Goal: Task Accomplishment & Management: Complete application form

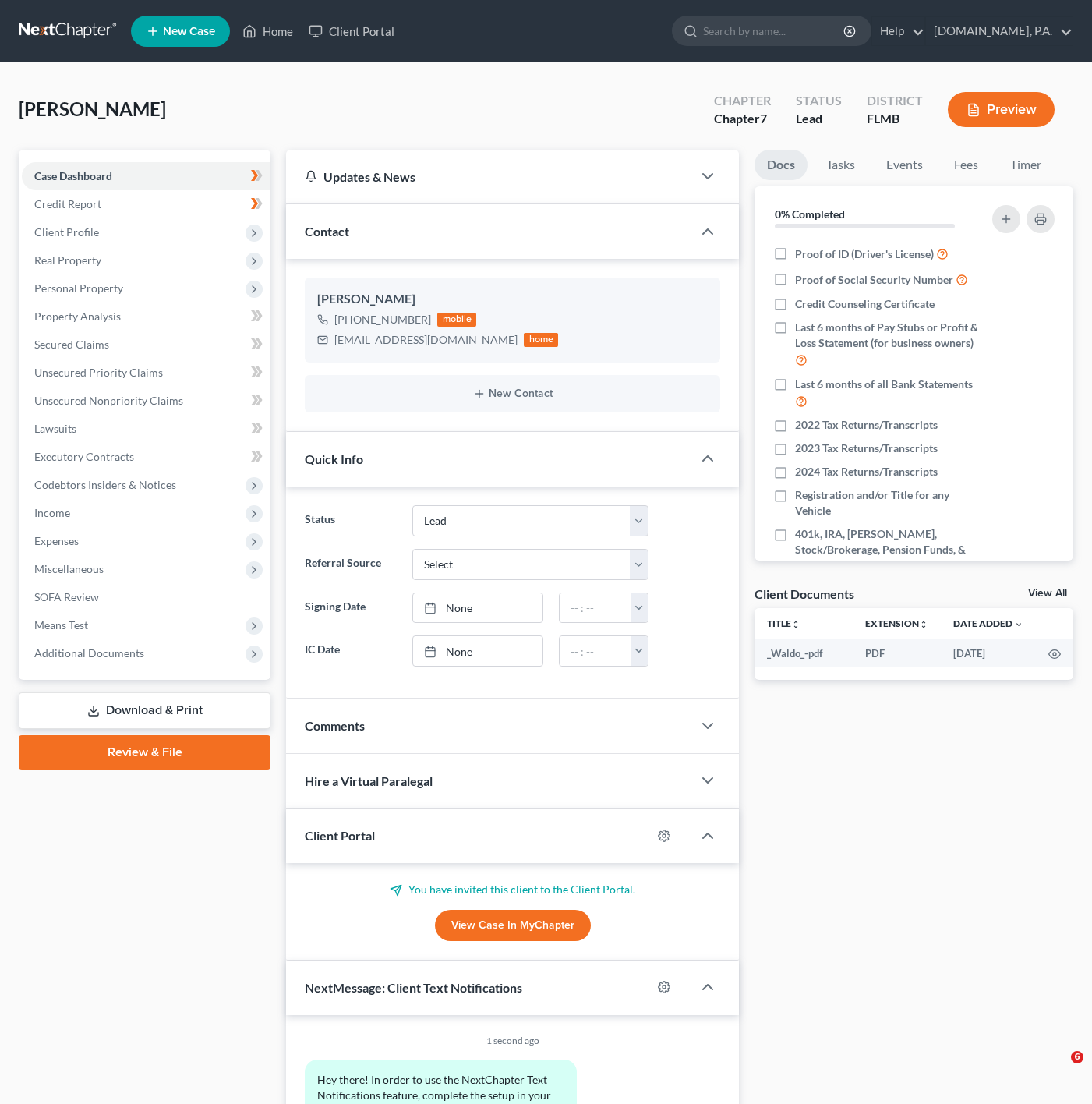
select select "4"
click at [277, 28] on link "Home" at bounding box center [267, 31] width 66 height 28
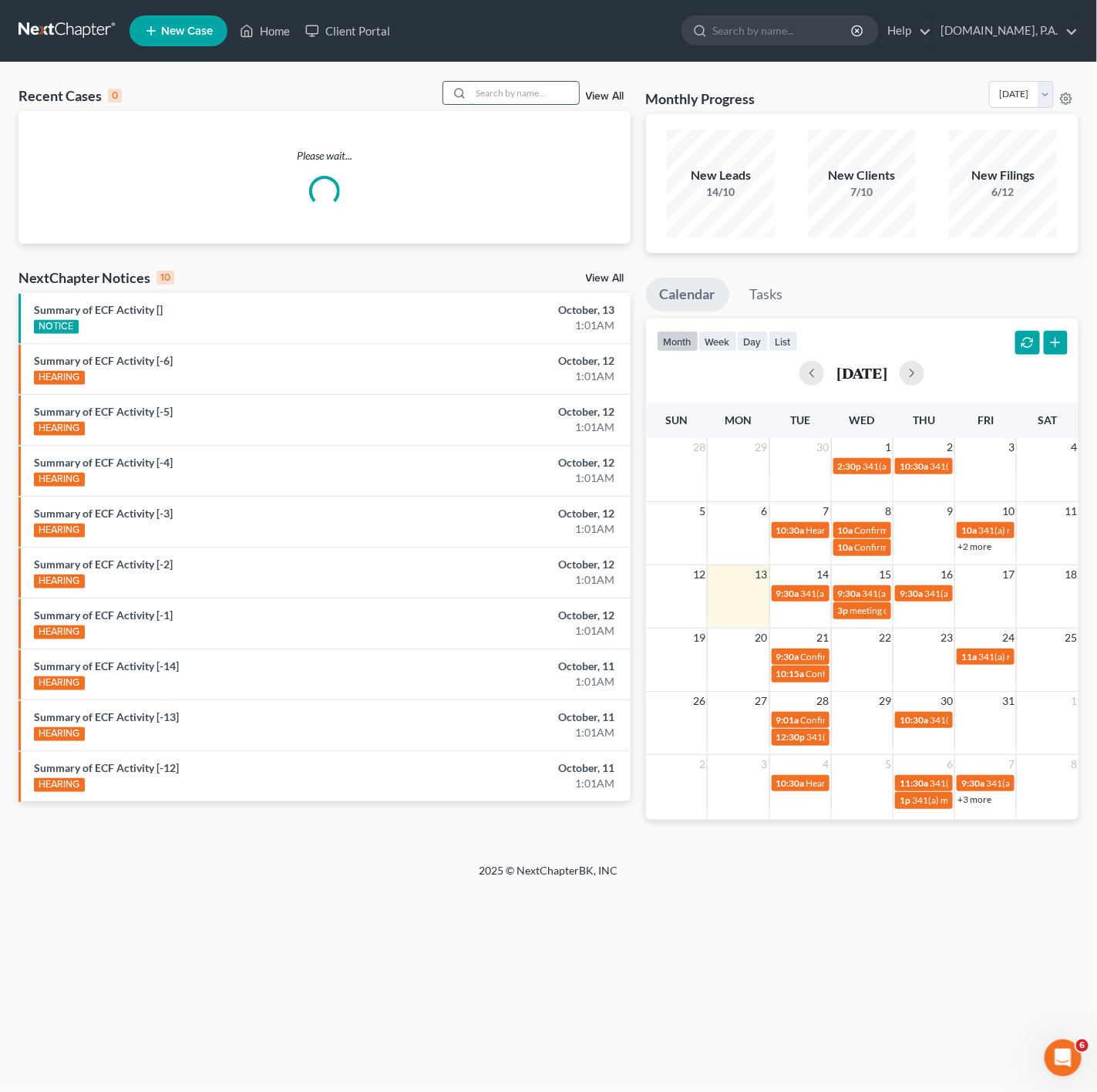
click at [526, 101] on input "search" at bounding box center [525, 93] width 108 height 22
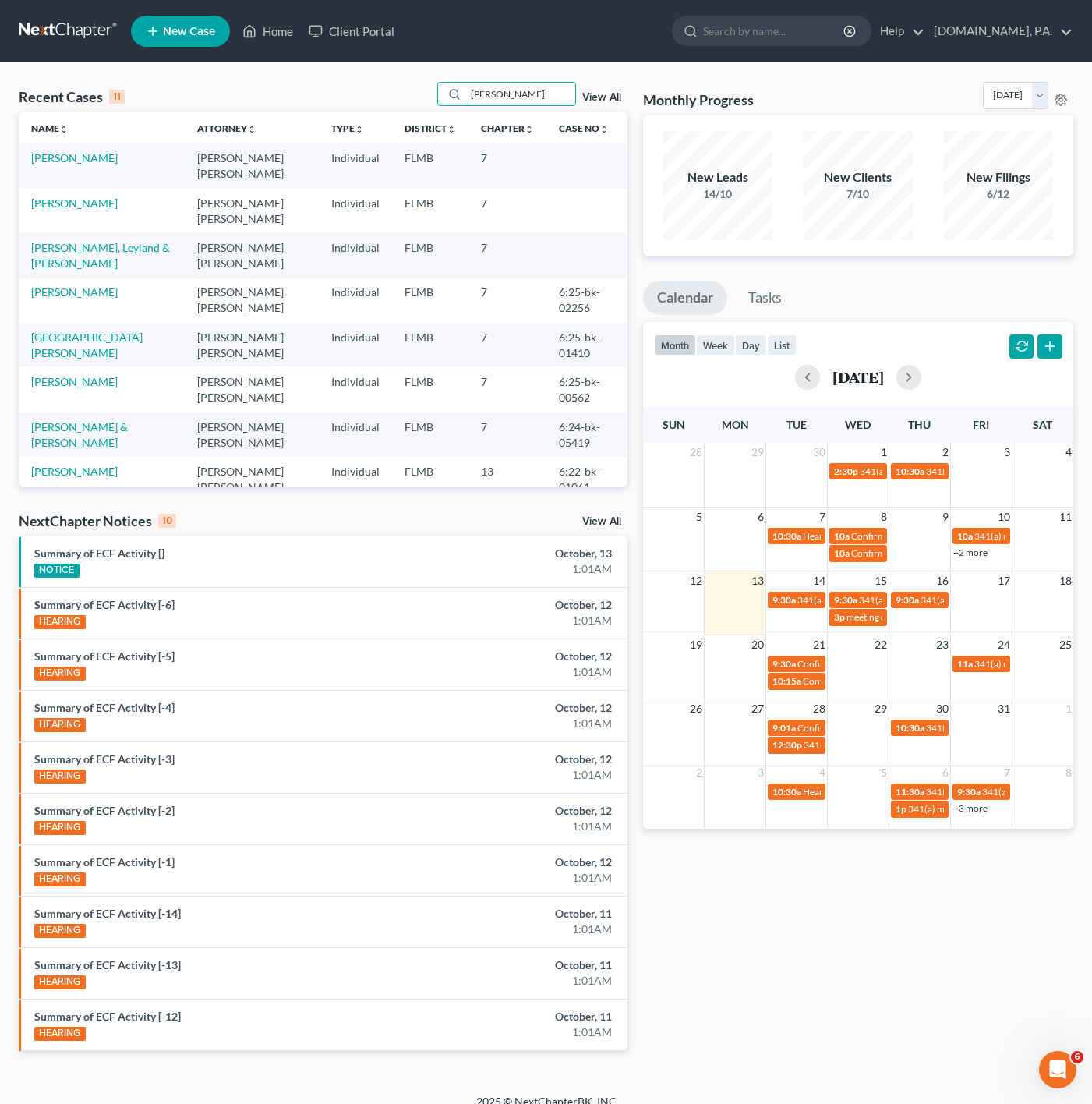
type input "[PERSON_NAME]"
click at [66, 148] on td "[PERSON_NAME]" at bounding box center [102, 165] width 166 height 45
click at [84, 159] on link "[PERSON_NAME]" at bounding box center [74, 157] width 87 height 13
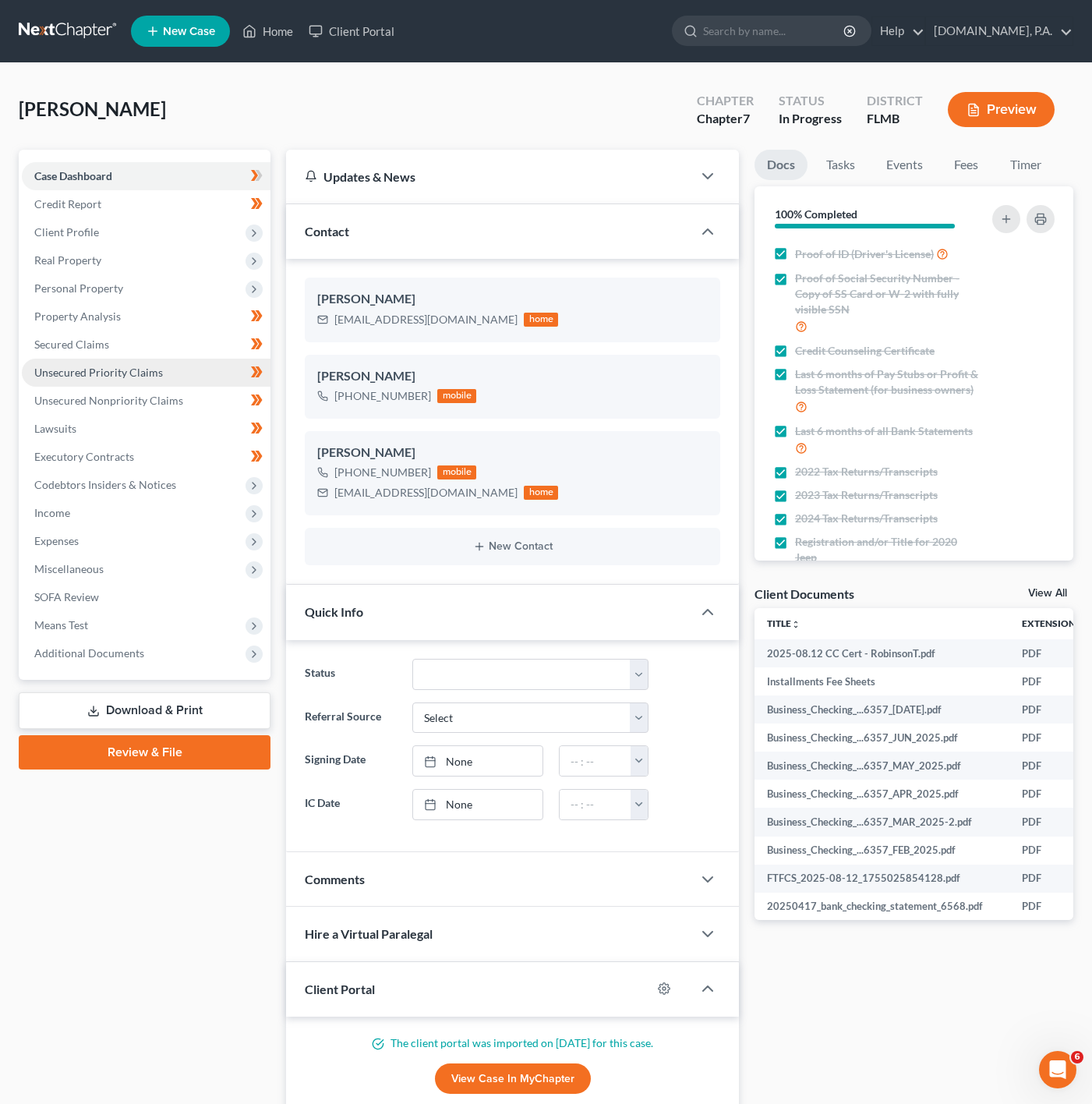
click at [157, 366] on span "Unsecured Priority Claims" at bounding box center [98, 372] width 129 height 13
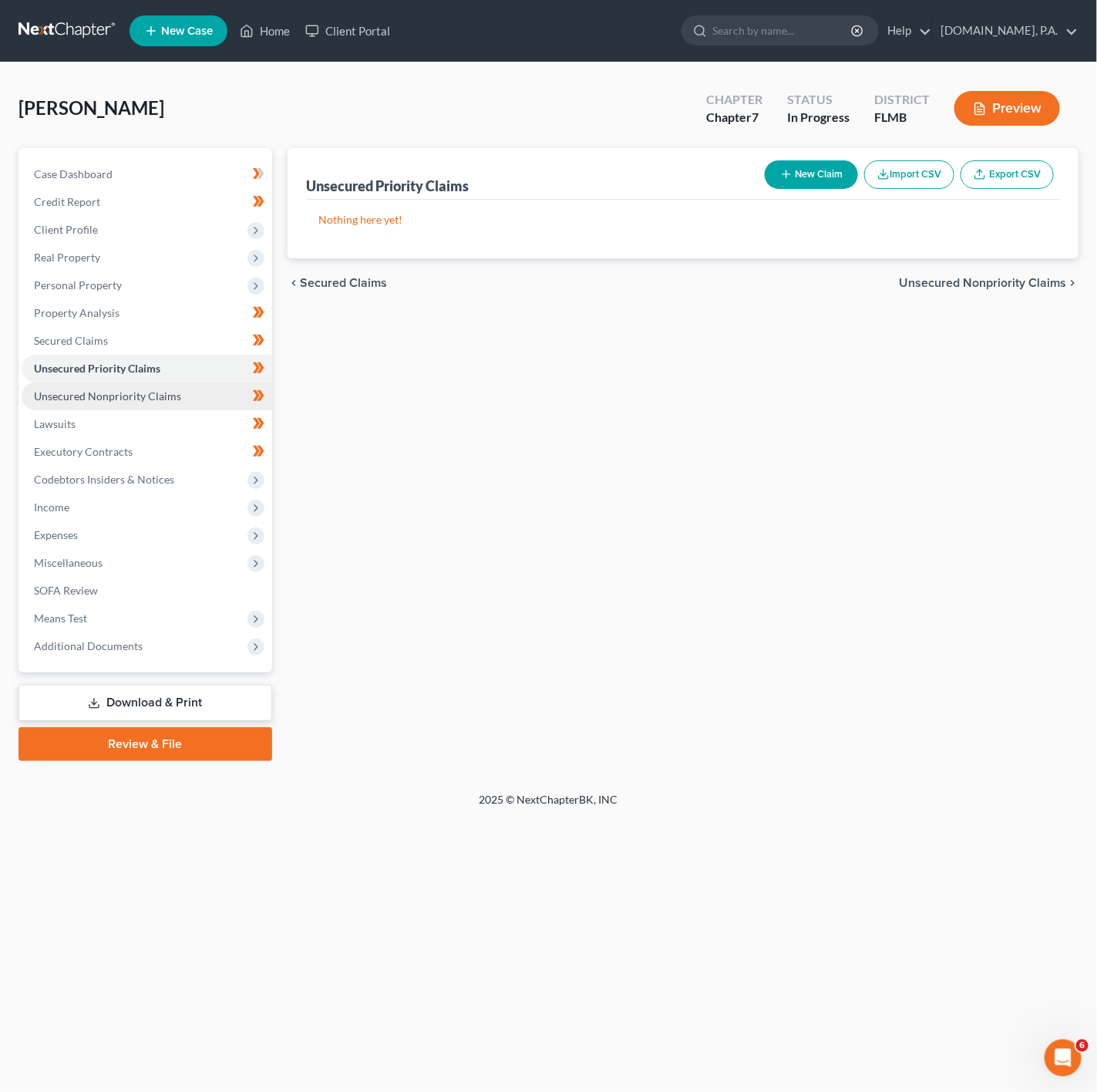
click at [155, 385] on link "Unsecured Nonpriority Claims" at bounding box center [147, 397] width 250 height 28
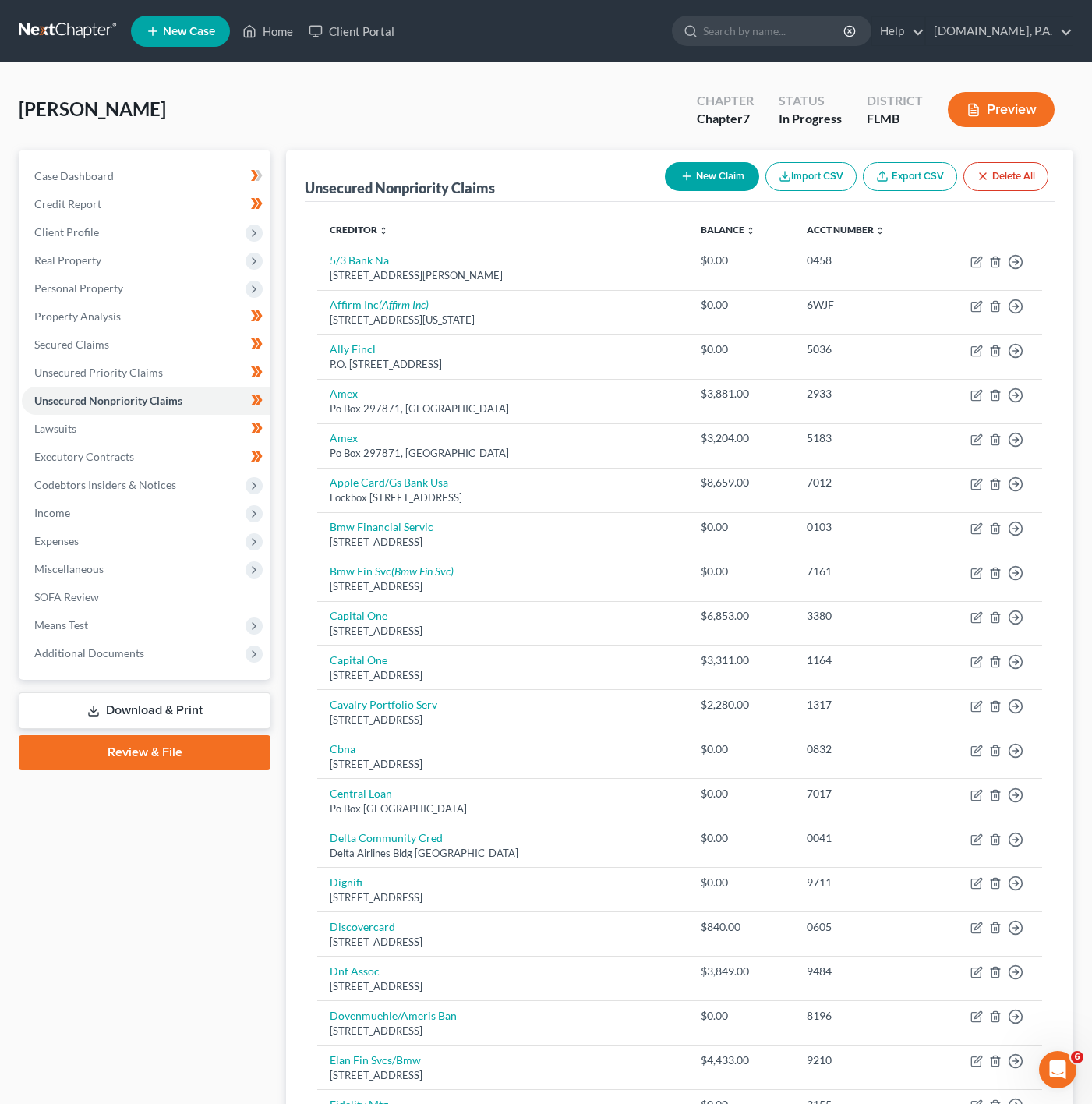
click at [721, 169] on button "New Claim" at bounding box center [711, 176] width 95 height 29
select select "0"
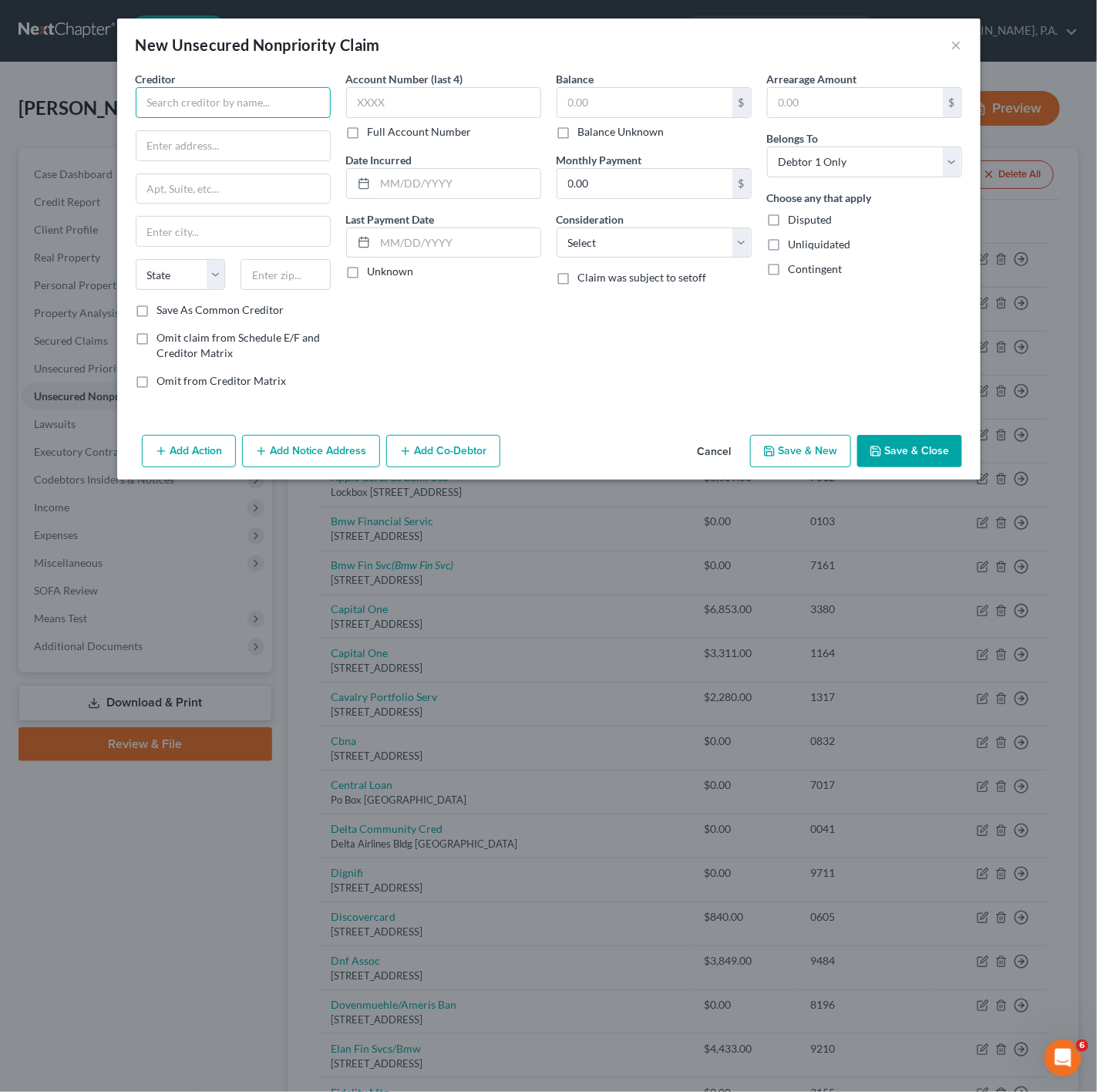
click at [308, 95] on input "text" at bounding box center [233, 103] width 195 height 31
paste input "Radius Global Solutions LLC (Citibank)"
type input "Radius Global Solutions LLC (Citibank)"
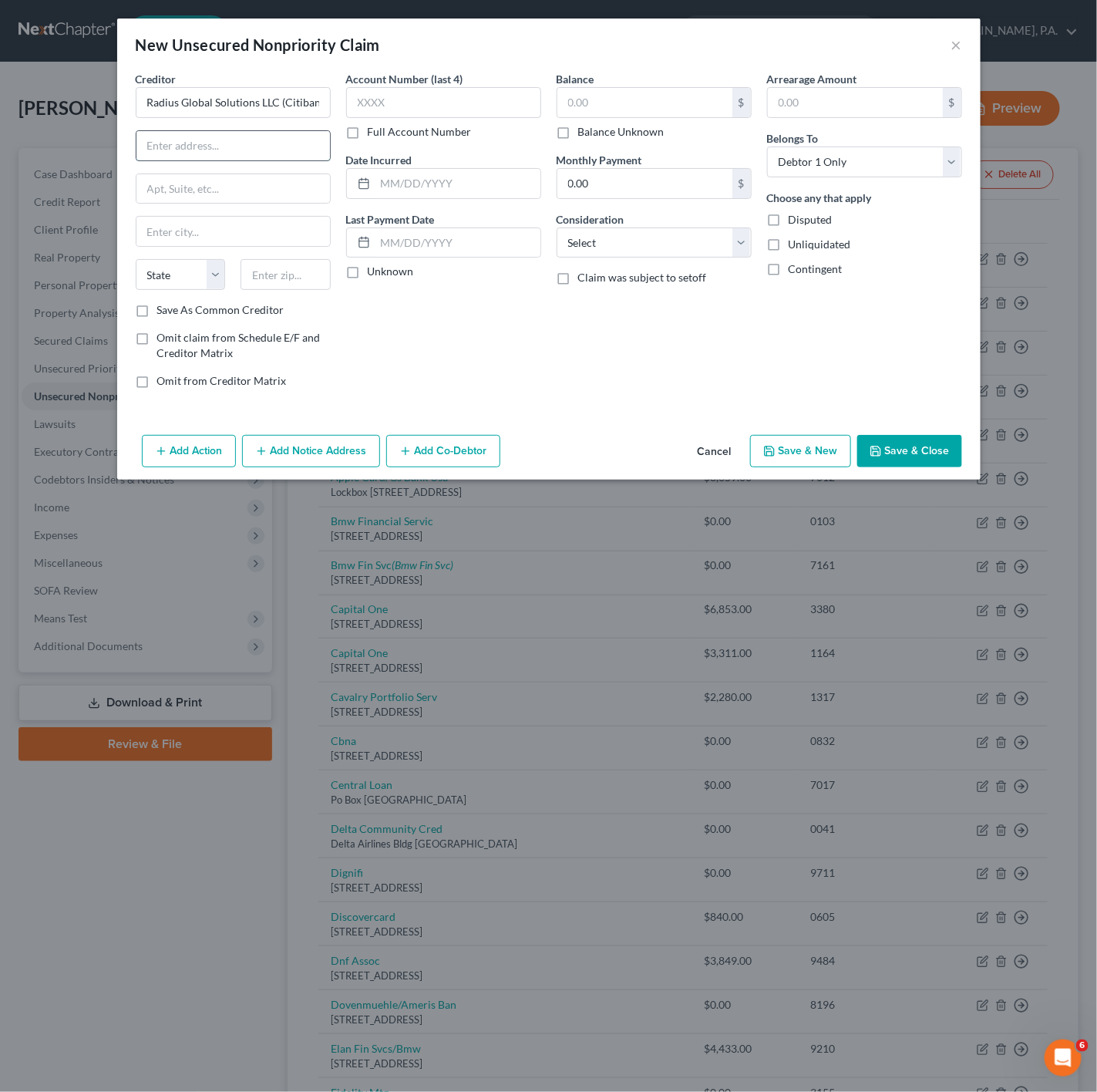
click at [210, 155] on input "text" at bounding box center [233, 145] width 193 height 29
paste input "P.O. Box 390905 [GEOGRAPHIC_DATA]"
drag, startPoint x: 287, startPoint y: 151, endPoint x: 231, endPoint y: 157, distance: 56.3
click at [231, 157] on input "P.O. Box 390905 [GEOGRAPHIC_DATA]" at bounding box center [233, 145] width 193 height 29
type input "P.O. Box 390905"
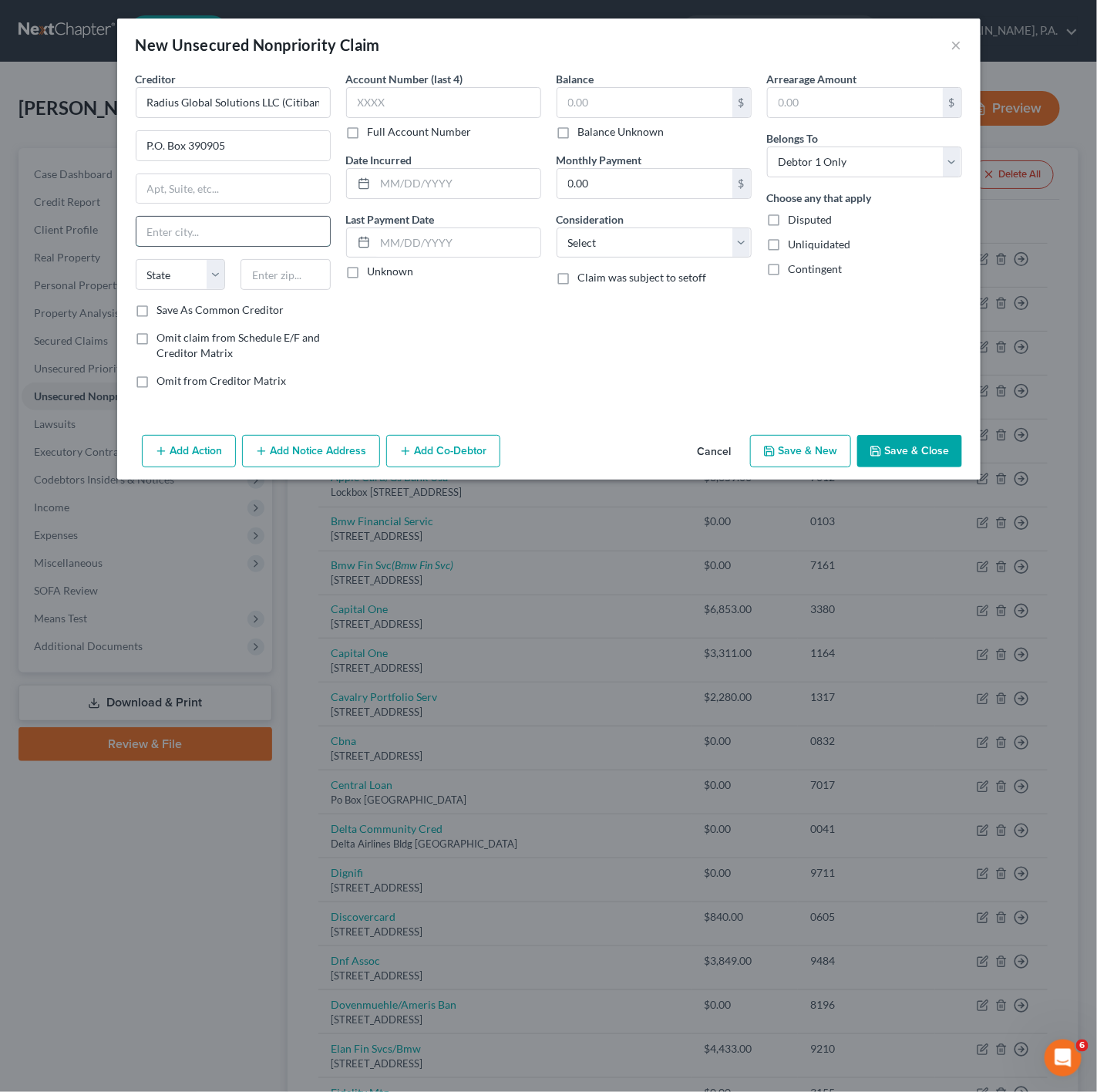
click at [195, 234] on input "text" at bounding box center [233, 231] width 193 height 29
paste input "[GEOGRAPHIC_DATA]"
type input "[GEOGRAPHIC_DATA]"
drag, startPoint x: 283, startPoint y: 274, endPoint x: 257, endPoint y: 283, distance: 27.5
click at [283, 274] on input "text" at bounding box center [285, 275] width 90 height 31
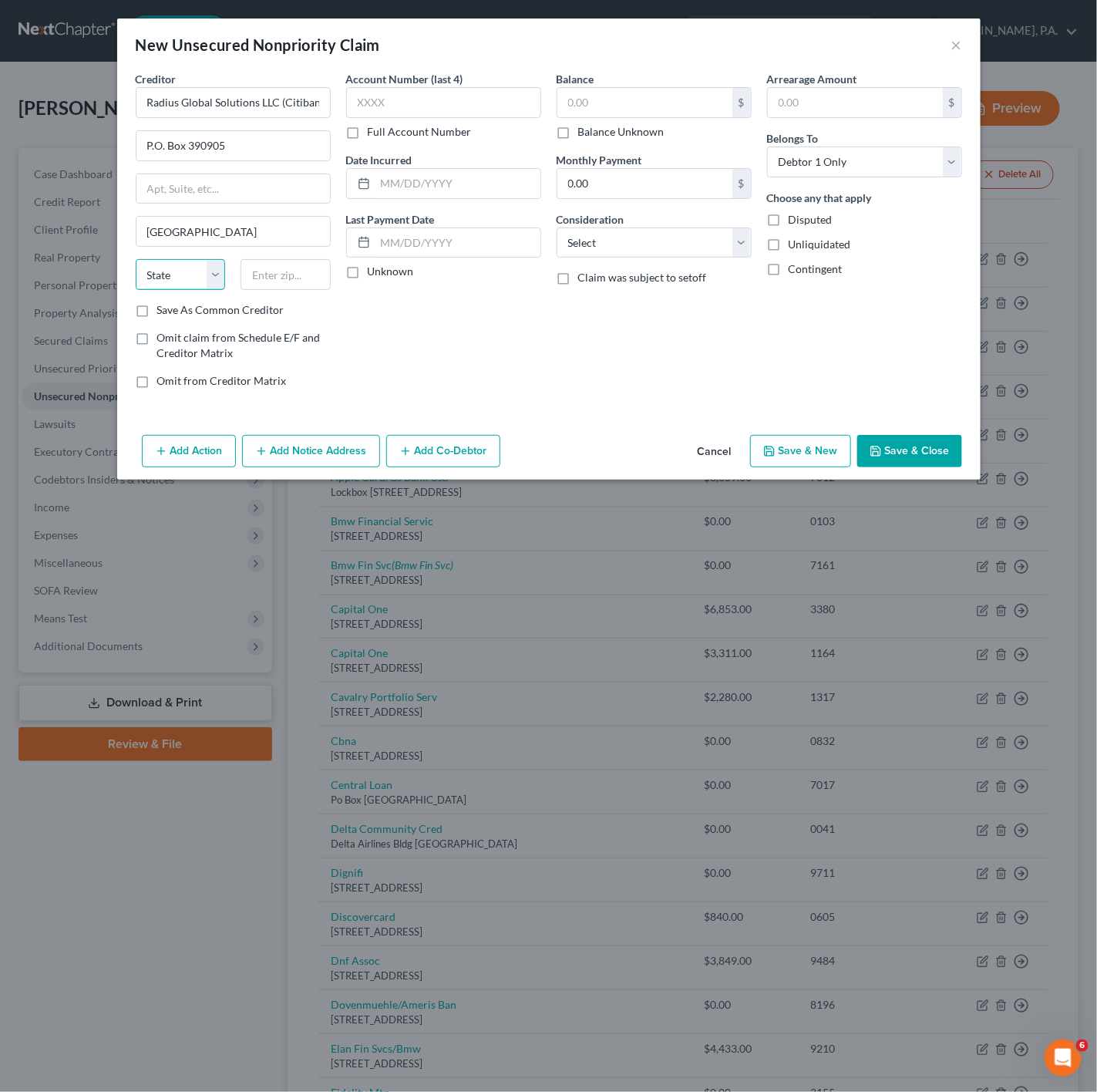
click at [167, 278] on select "State [US_STATE] AK AR AZ CA CO CT DE DC [GEOGRAPHIC_DATA] [GEOGRAPHIC_DATA] GU…" at bounding box center [180, 275] width 90 height 31
select select "24"
click at [135, 261] on select "State [US_STATE] AK AR AZ CA CO CT DE DC [GEOGRAPHIC_DATA] [GEOGRAPHIC_DATA] GU…" at bounding box center [180, 275] width 90 height 31
click at [281, 276] on input "text" at bounding box center [285, 275] width 90 height 31
paste input "55439"
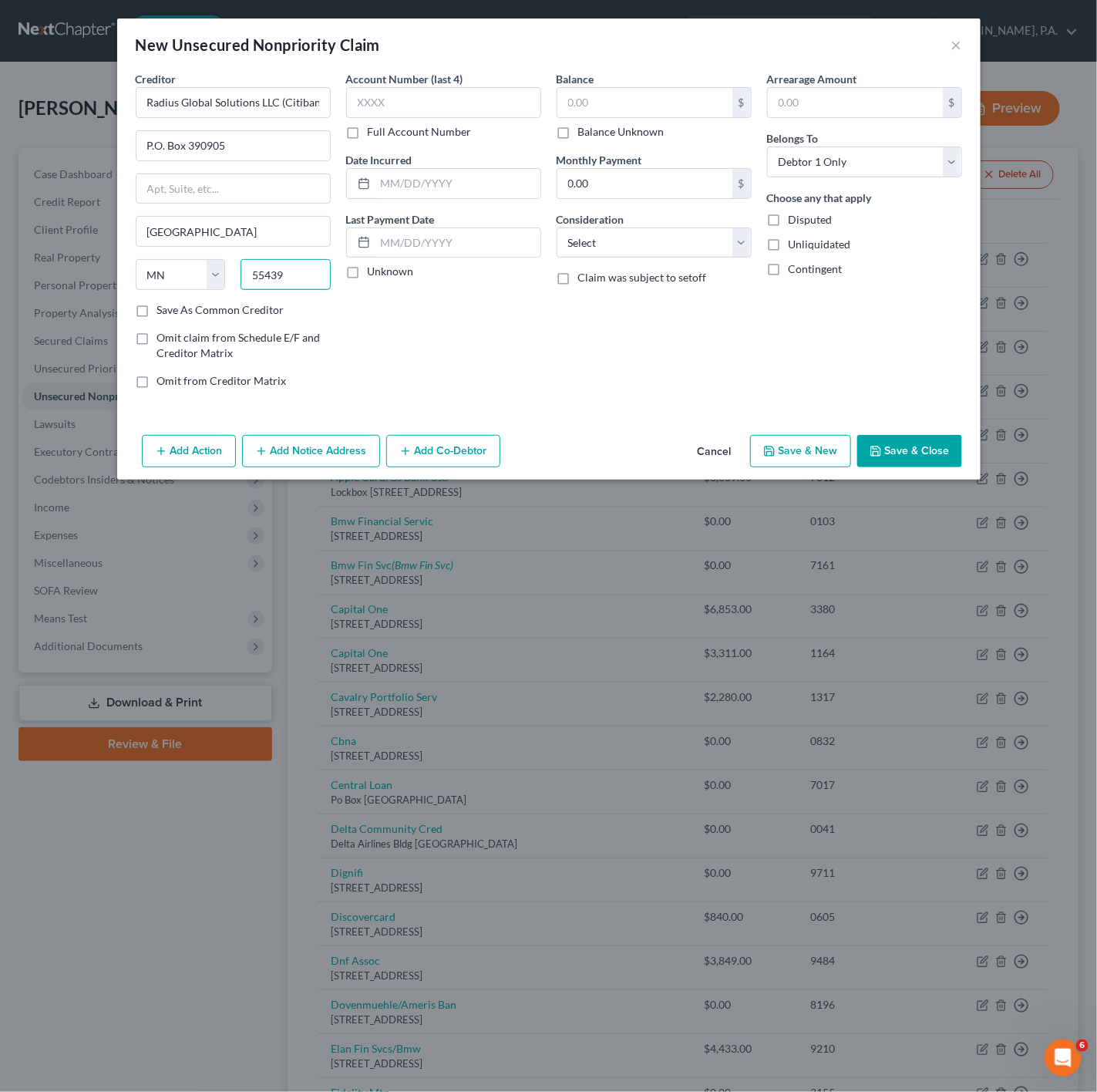
type input "55439"
click at [595, 112] on input "text" at bounding box center [645, 103] width 175 height 29
paste input "9,989.61"
type input "9,989.61"
click at [460, 114] on input "text" at bounding box center [444, 103] width 195 height 31
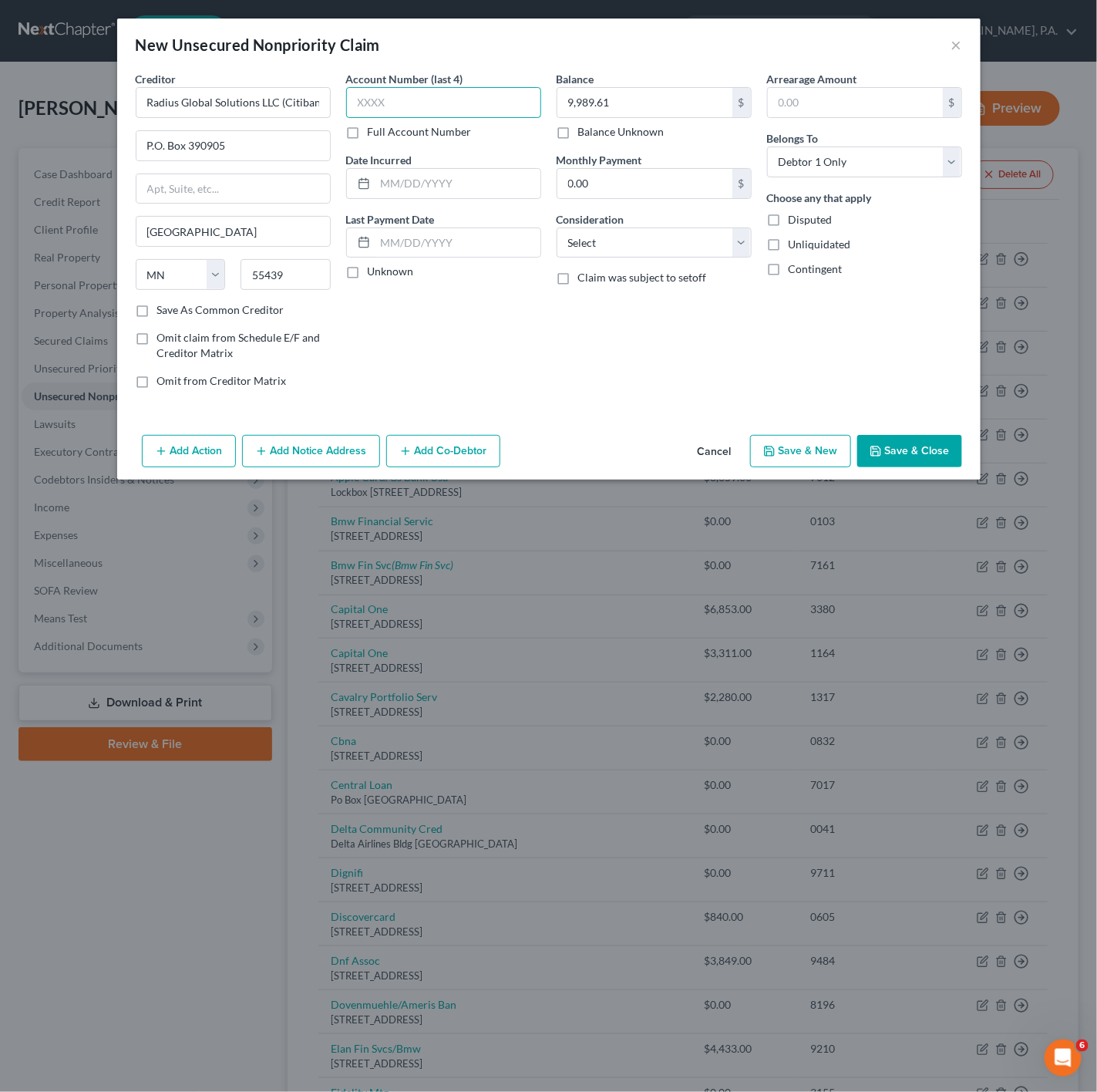
paste input "1609"
type input "1609"
click at [916, 465] on button "Save & Close" at bounding box center [910, 451] width 105 height 32
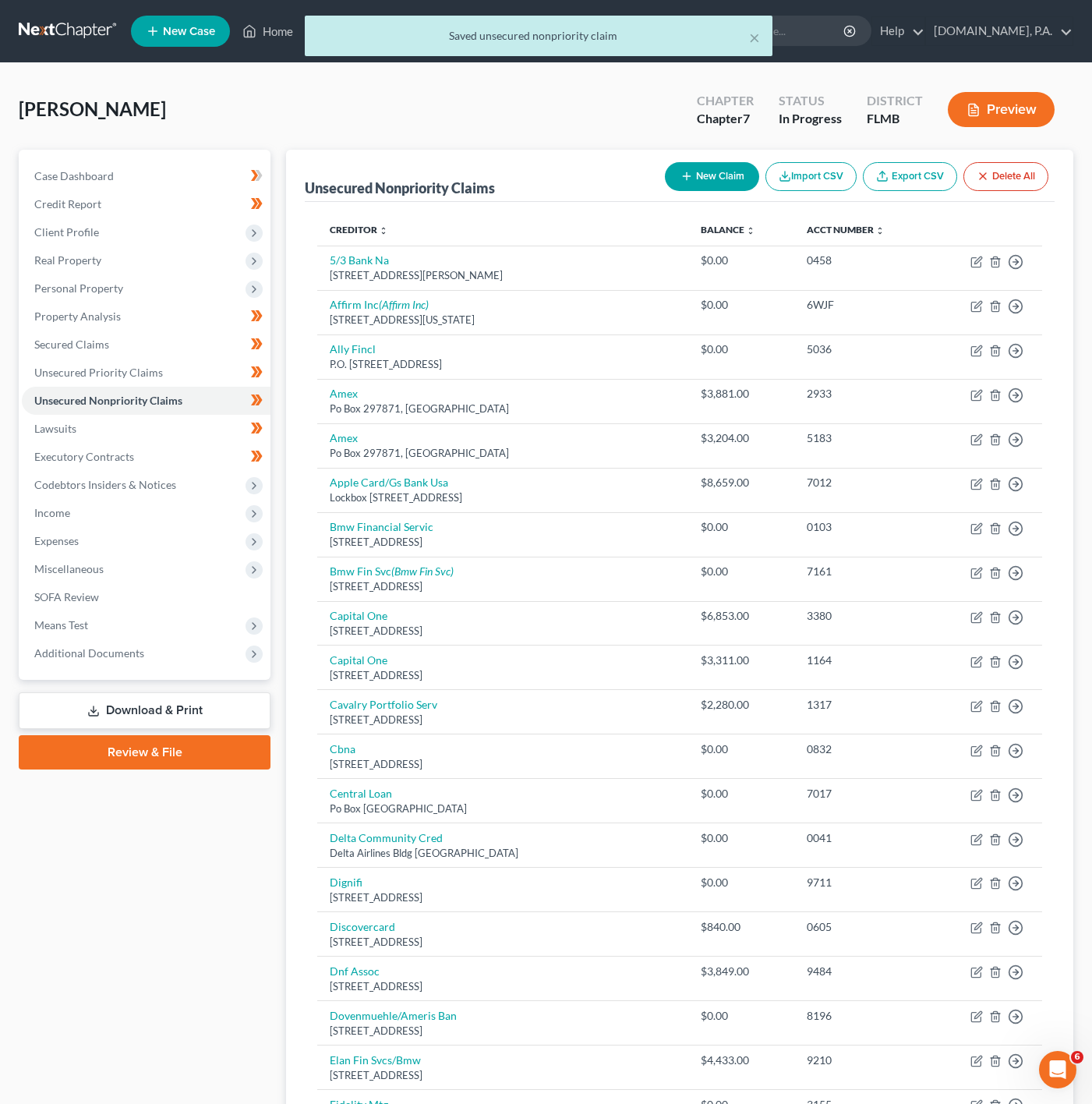
click at [706, 176] on button "New Claim" at bounding box center [711, 176] width 95 height 29
select select "0"
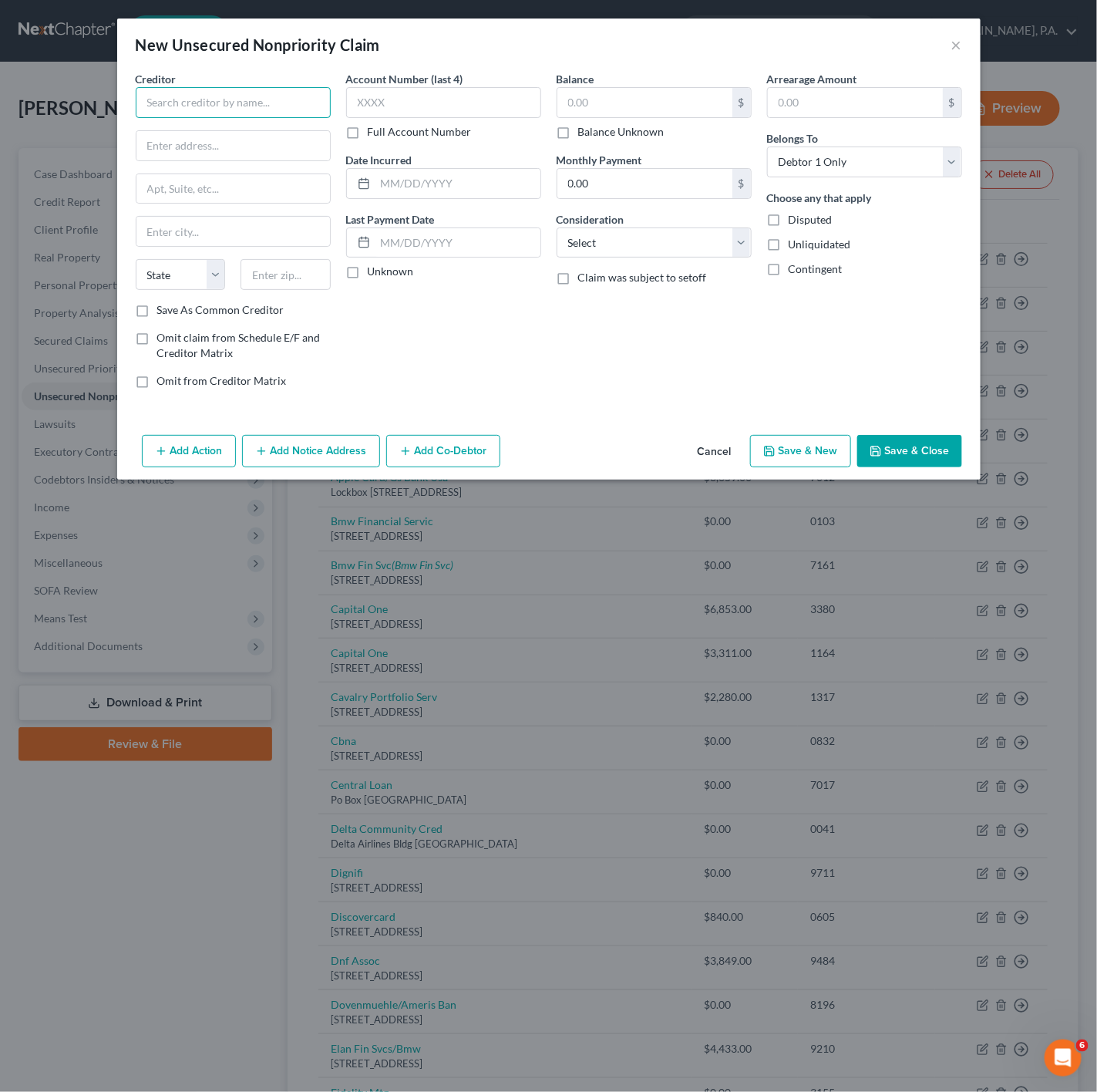
click at [250, 118] on input "text" at bounding box center [233, 103] width 195 height 31
paste input "Halsted Financial Services (Floor and Decor/Synchrony)"
type input "Halsted Financial Services (Floor and Decor/Synchrony)"
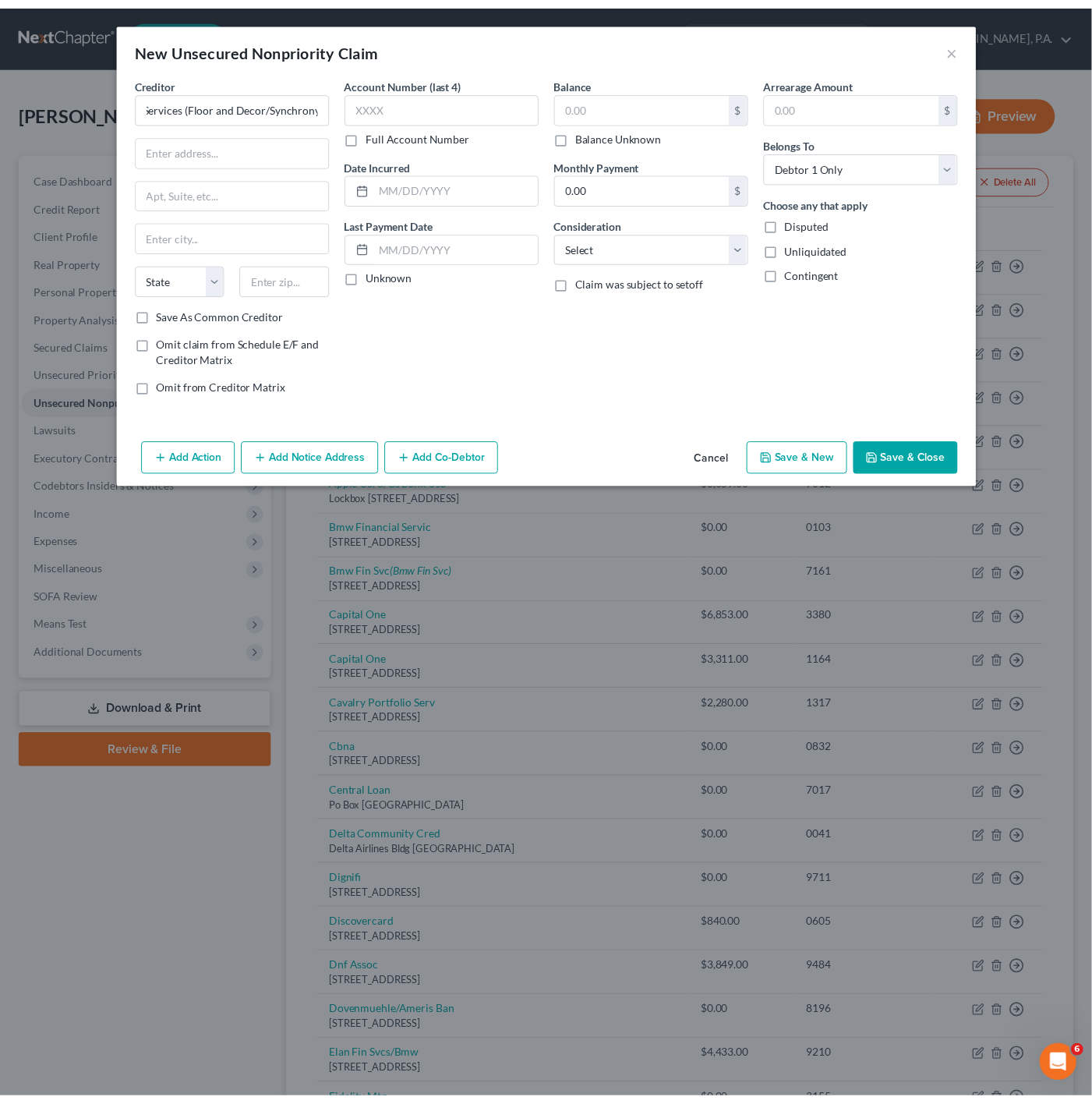
scroll to position [0, 0]
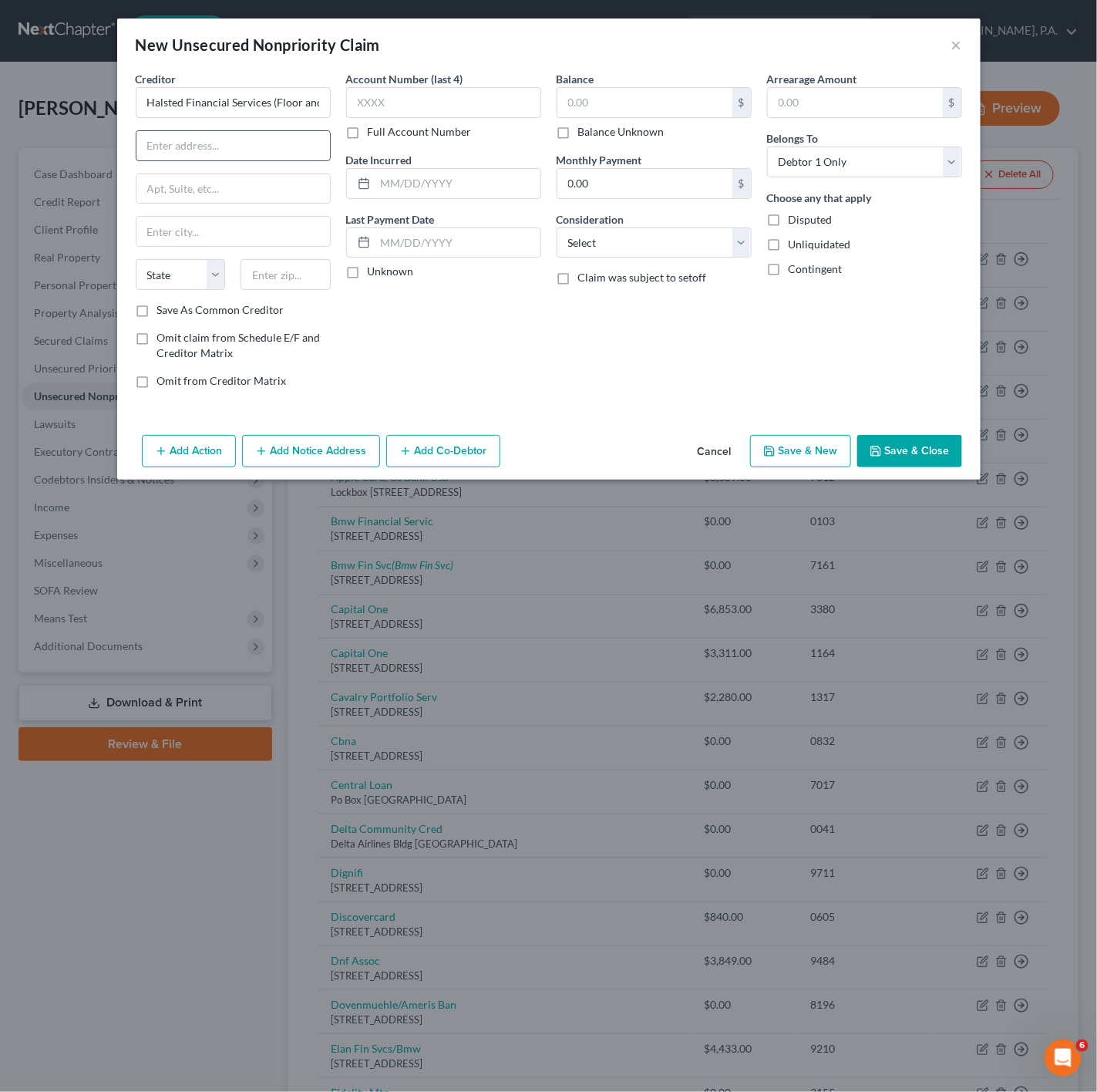
click at [233, 151] on input "text" at bounding box center [233, 145] width 193 height 29
click at [213, 148] on input "text" at bounding box center [233, 145] width 193 height 29
paste input "P.O. Box 828"
type input "P.O. Box 828"
click at [317, 229] on input "text" at bounding box center [233, 231] width 193 height 29
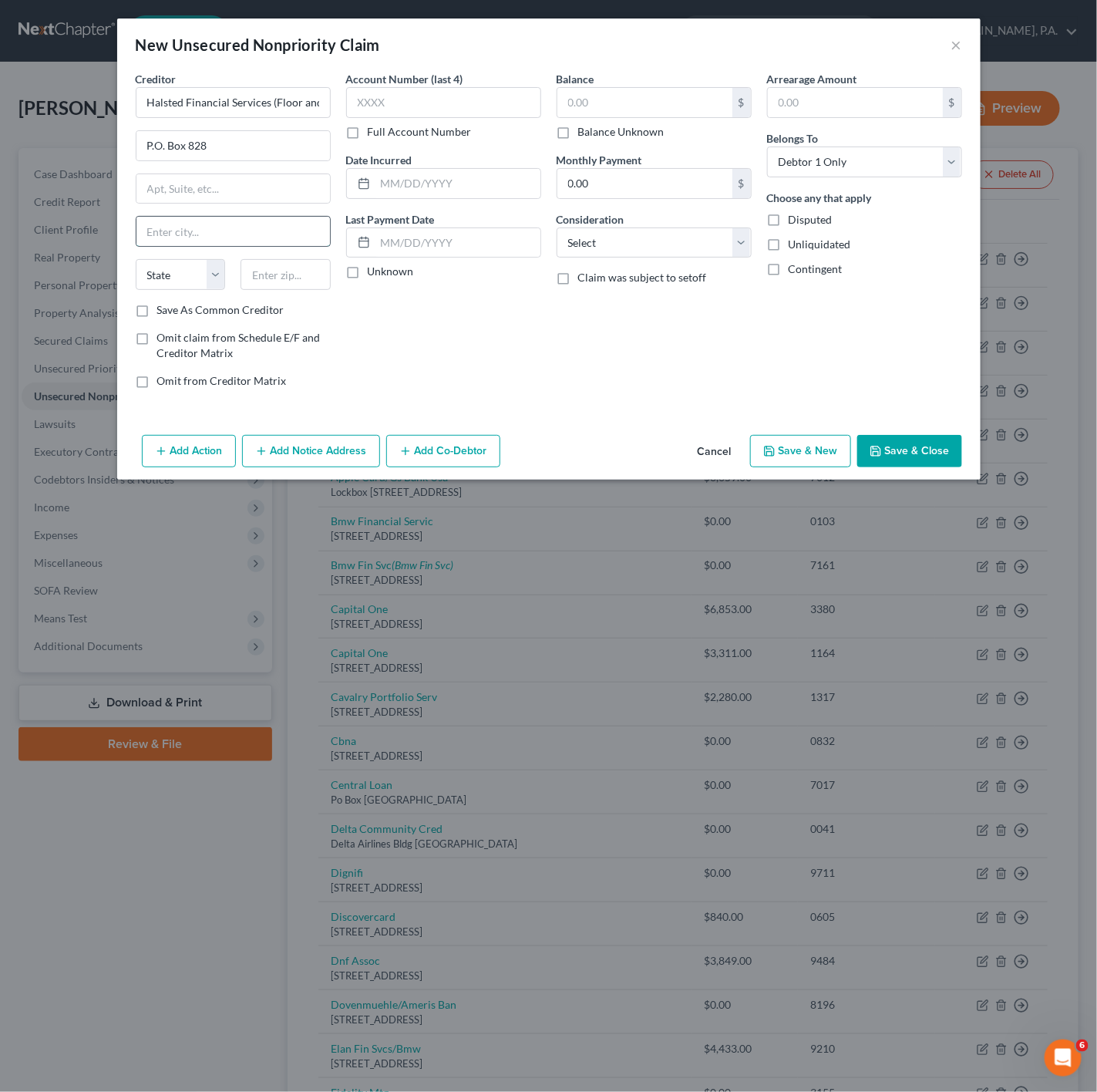
paste input "Skokie"
type input "Skokie"
click at [247, 285] on input "text" at bounding box center [285, 275] width 90 height 31
type input "60076"
select select "14"
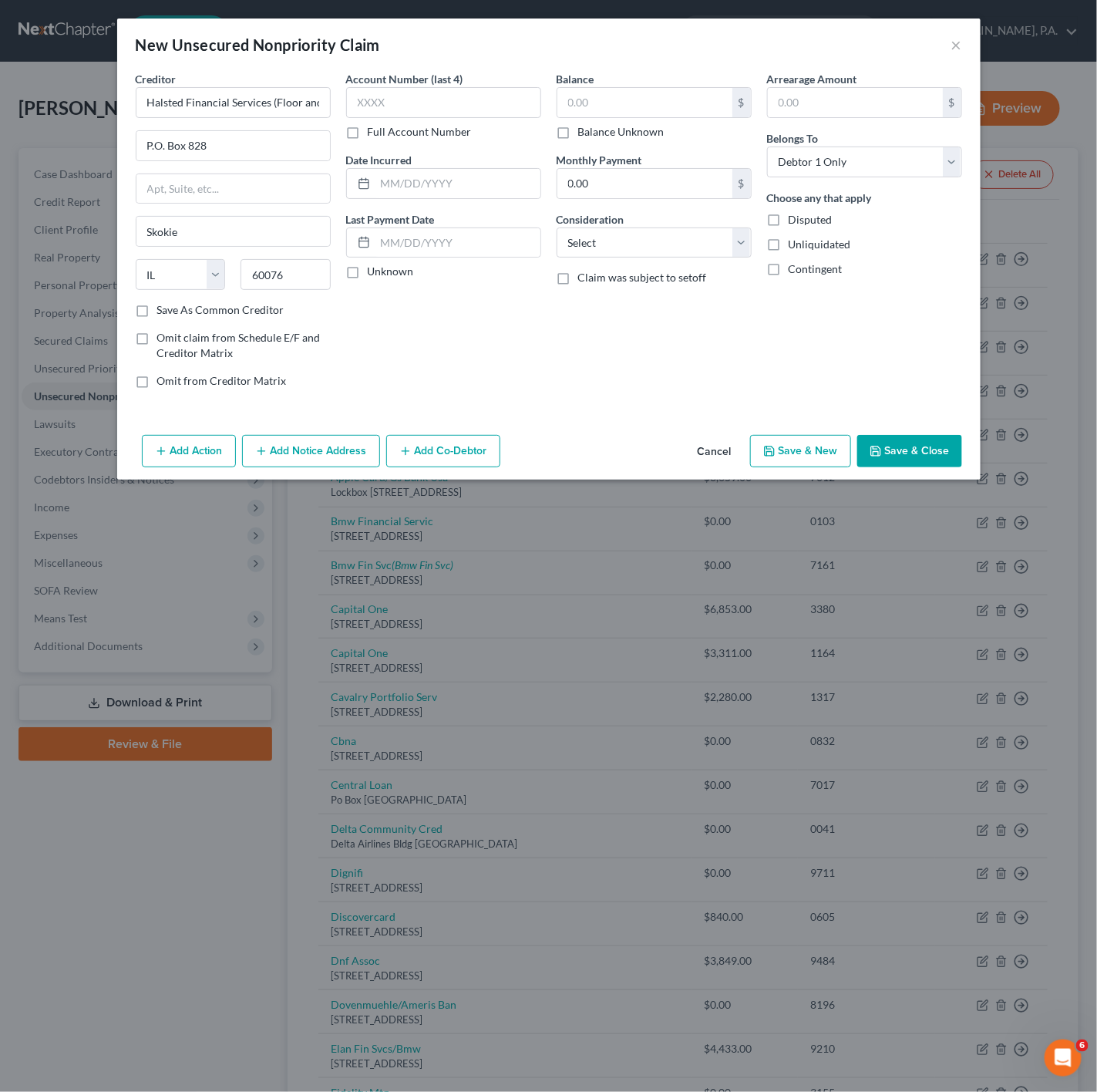
click at [492, 409] on div "Creditor * Halsted Financial Services (Floor and Decor/Synchrony) P.O. [GEOGRAP…" at bounding box center [549, 250] width 864 height 358
click at [368, 107] on input "text" at bounding box center [444, 103] width 195 height 31
paste input "2674"
type input "2674"
click at [616, 93] on input "text" at bounding box center [645, 103] width 175 height 29
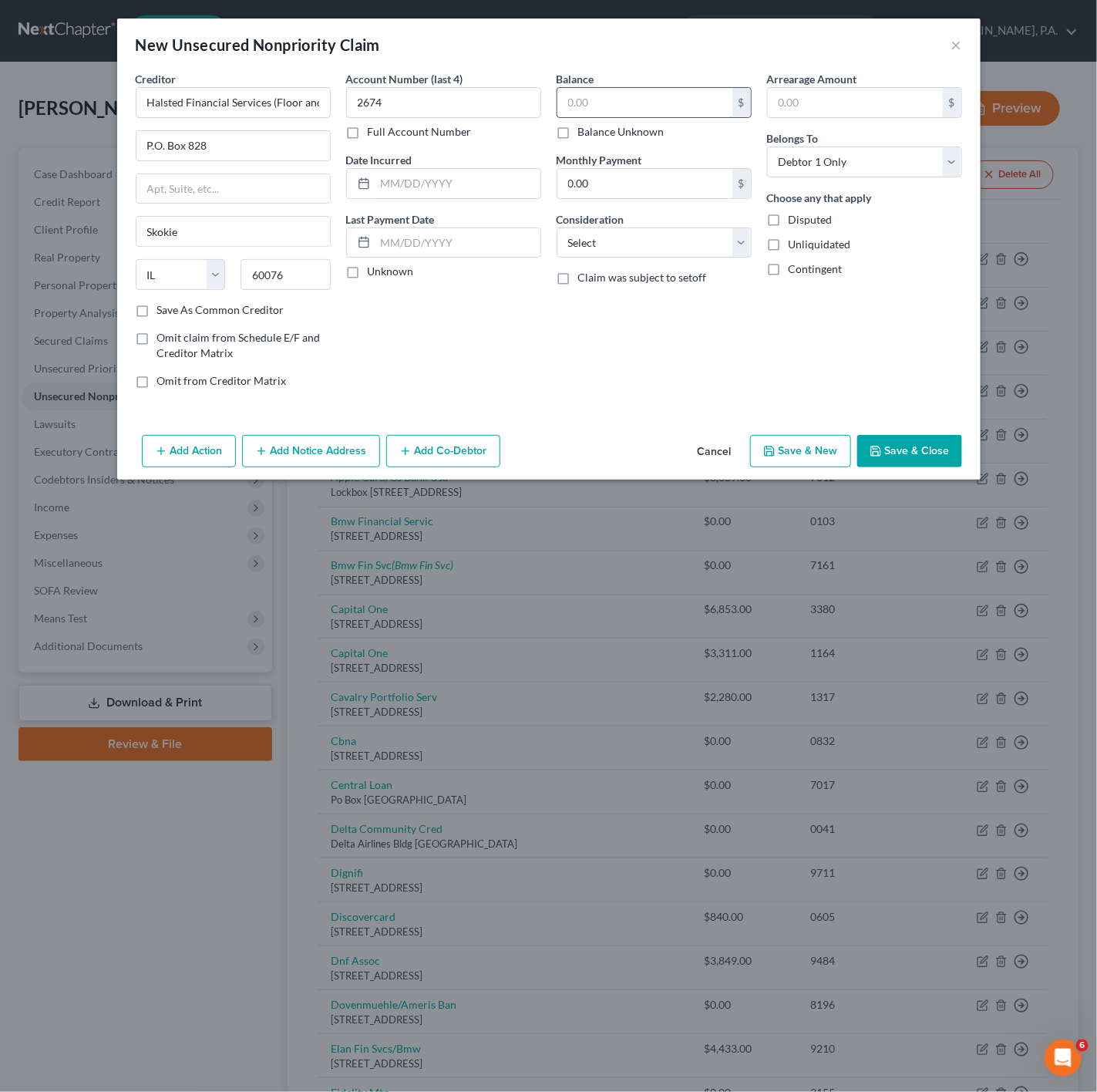
paste input "2280.27"
type input "2,280.27"
click at [951, 462] on button "Save & Close" at bounding box center [910, 451] width 105 height 32
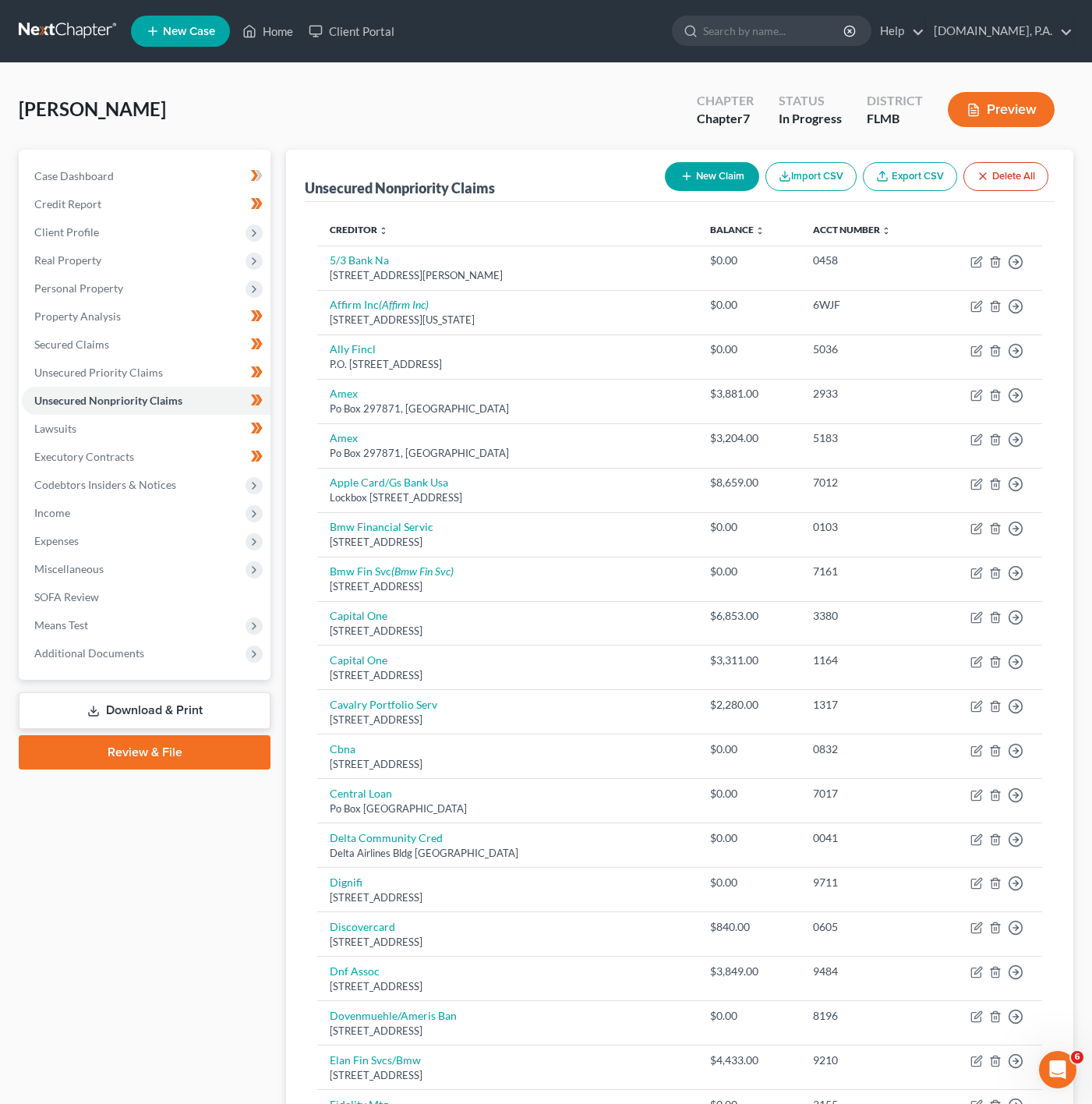
click at [262, 50] on ul "New Case Home Client Portal - No Result - See all results Or Press Enter... Hel…" at bounding box center [601, 31] width 942 height 41
click at [262, 38] on link "Home" at bounding box center [267, 31] width 66 height 28
